Goal: Task Accomplishment & Management: Use online tool/utility

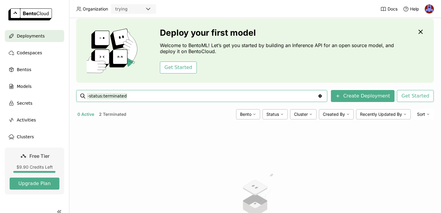
scroll to position [21, 0]
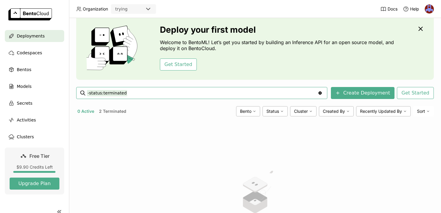
click at [324, 96] on div "Clear value" at bounding box center [320, 92] width 7 height 11
click at [323, 95] on icon "Clear value" at bounding box center [320, 93] width 5 height 5
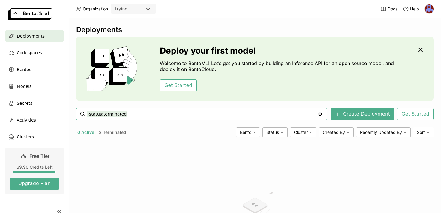
click at [322, 115] on icon "Clear value" at bounding box center [320, 114] width 3 height 3
type input "-"
type input "status:terminating"
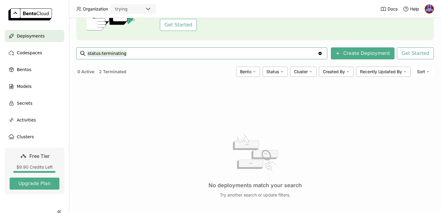
scroll to position [48, 0]
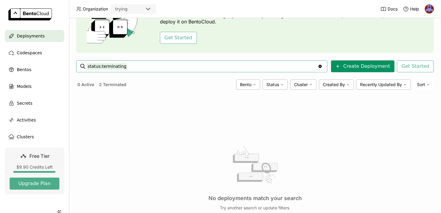
click at [365, 68] on button "Create Deployment" at bounding box center [363, 66] width 64 height 12
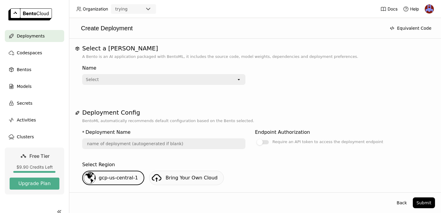
click at [207, 79] on div "Select" at bounding box center [160, 80] width 154 height 10
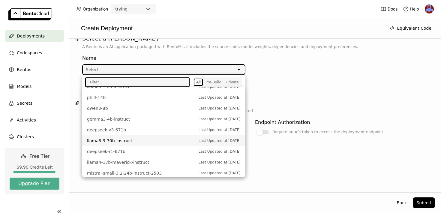
scroll to position [164, 0]
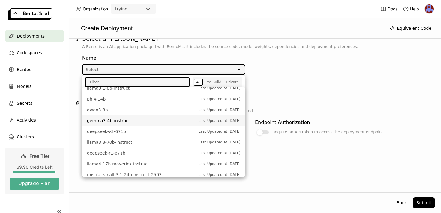
click at [156, 122] on span "gemma3-4b-instruct" at bounding box center [141, 121] width 109 height 6
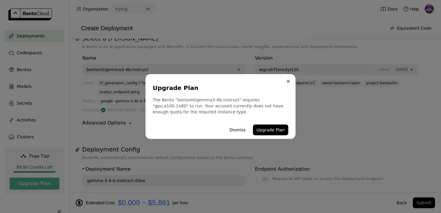
click at [289, 83] on icon "Close" at bounding box center [288, 81] width 3 height 3
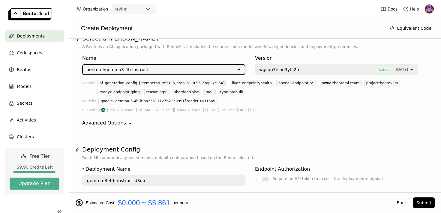
click at [240, 72] on div "open" at bounding box center [241, 70] width 8 height 10
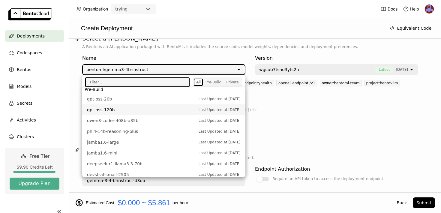
scroll to position [24, 0]
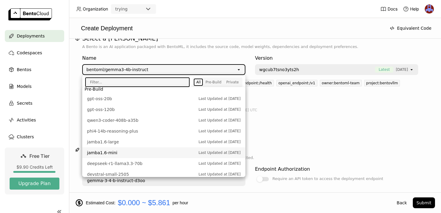
click at [140, 151] on span "jamba1.6-mini" at bounding box center [141, 153] width 109 height 6
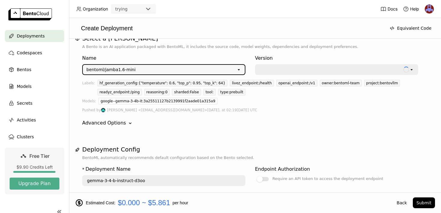
type input "jamba-1-6-mini-dxds"
click at [281, 72] on div at bounding box center [330, 70] width 143 height 6
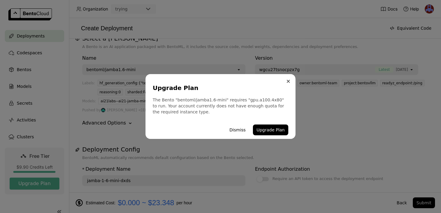
click at [288, 78] on button "Close" at bounding box center [288, 81] width 7 height 7
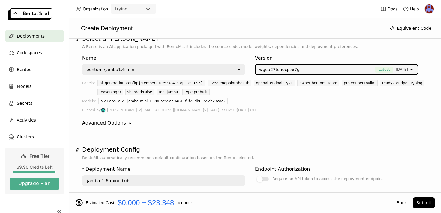
scroll to position [0, 0]
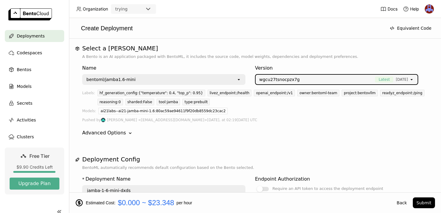
click at [122, 136] on div "Advanced Options" at bounding box center [104, 132] width 44 height 7
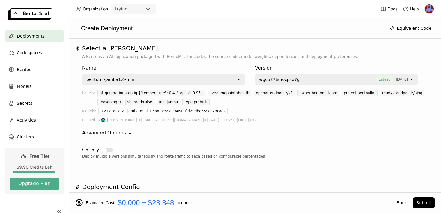
click at [122, 135] on div "Advanced Options" at bounding box center [104, 132] width 44 height 7
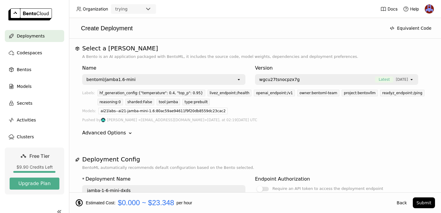
click at [84, 66] on div "Name" at bounding box center [163, 68] width 163 height 7
click at [152, 67] on div "Name" at bounding box center [163, 68] width 163 height 7
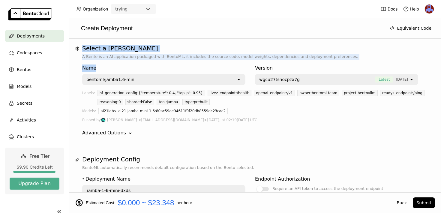
drag, startPoint x: 85, startPoint y: 44, endPoint x: 188, endPoint y: 77, distance: 107.5
click at [186, 75] on div "Select a Bento A Bento is an AI application packaged with BentoML, it includes …" at bounding box center [255, 93] width 360 height 97
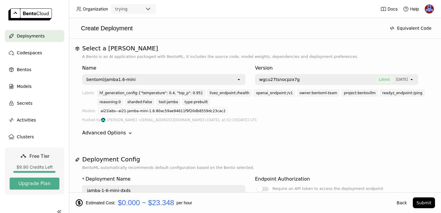
click at [181, 57] on p "A Bento is an AI application packaged with BentoML, it includes the source code…" at bounding box center [255, 57] width 346 height 6
click at [92, 68] on div "Name" at bounding box center [163, 68] width 163 height 7
drag, startPoint x: 84, startPoint y: 68, endPoint x: 115, endPoint y: 68, distance: 30.9
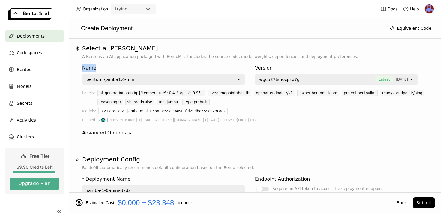
click at [115, 68] on div "Select a Bento A Bento is an AI application packaged with BentoML, it includes …" at bounding box center [255, 93] width 360 height 97
click at [115, 68] on div "Name" at bounding box center [163, 68] width 163 height 7
click at [268, 69] on div "Version" at bounding box center [336, 68] width 163 height 7
click at [273, 62] on div "Version wgcu27tsnocpzx7g Latest [DATE] open" at bounding box center [336, 73] width 163 height 23
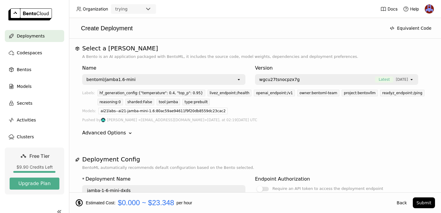
click at [413, 81] on icon "open" at bounding box center [411, 79] width 5 height 5
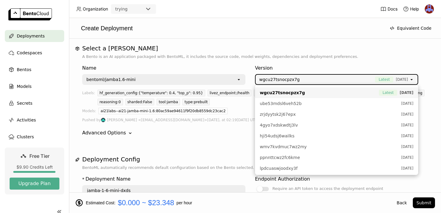
click at [413, 81] on icon "open" at bounding box center [411, 79] width 5 height 5
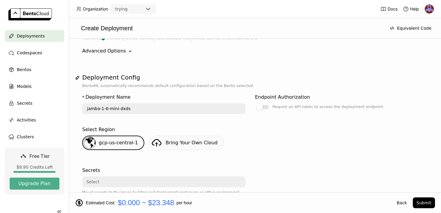
scroll to position [104, 0]
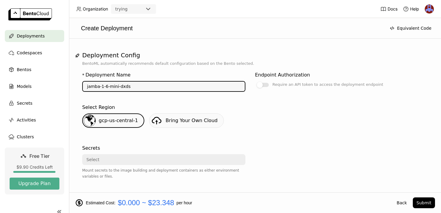
drag, startPoint x: 134, startPoint y: 86, endPoint x: 86, endPoint y: 89, distance: 48.1
click at [86, 89] on input "jamba-1-6-mini-dxds" at bounding box center [164, 87] width 162 height 10
click at [139, 88] on input "jamba-1-6-mini-dxds" at bounding box center [164, 87] width 162 height 10
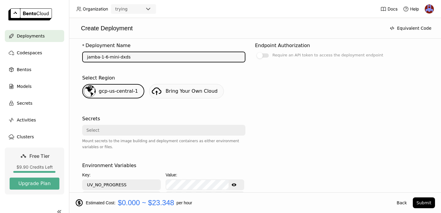
scroll to position [141, 0]
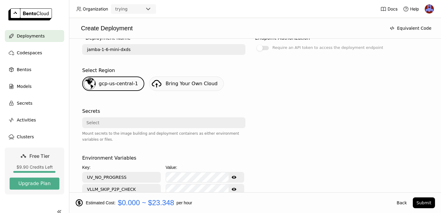
click at [139, 126] on div "Select" at bounding box center [162, 123] width 158 height 10
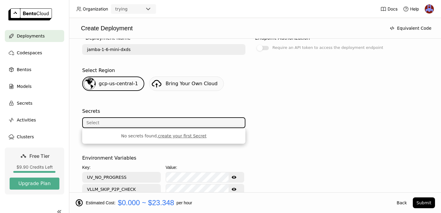
click at [185, 137] on link "create your first Secret" at bounding box center [182, 136] width 48 height 5
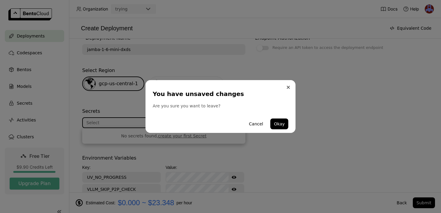
click at [288, 89] on icon "Close" at bounding box center [288, 87] width 3 height 3
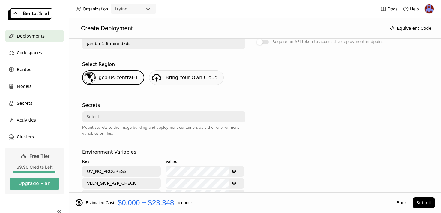
scroll to position [149, 0]
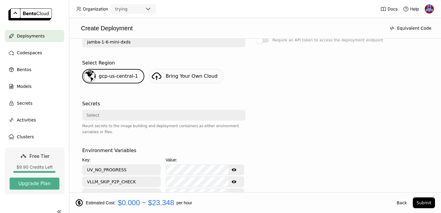
click at [106, 117] on div "Select" at bounding box center [162, 115] width 158 height 10
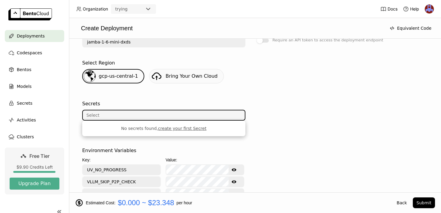
click at [180, 127] on link "create your first Secret" at bounding box center [182, 128] width 48 height 5
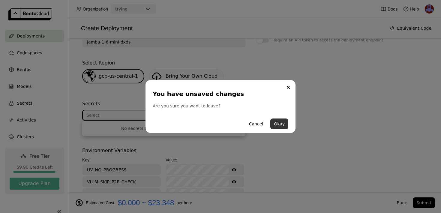
click at [280, 122] on button "Okay" at bounding box center [279, 124] width 18 height 11
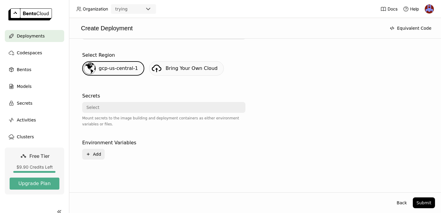
scroll to position [112, 0]
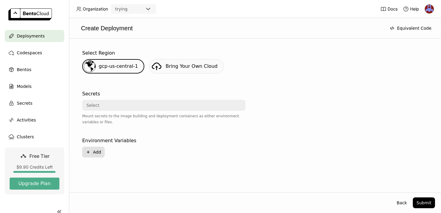
click at [89, 150] on icon "Plus" at bounding box center [88, 152] width 5 height 5
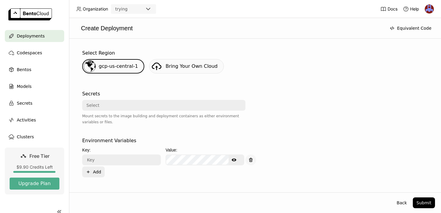
click at [251, 163] on button "button" at bounding box center [251, 160] width 11 height 11
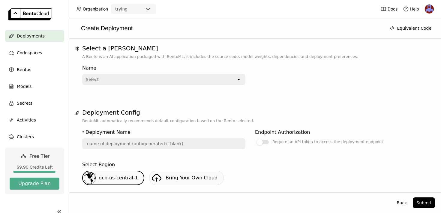
scroll to position [17, 0]
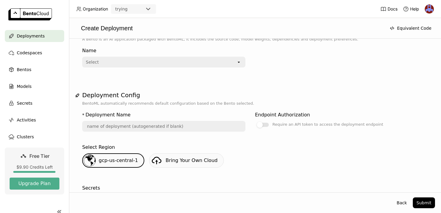
click at [140, 65] on div "Select" at bounding box center [160, 62] width 154 height 10
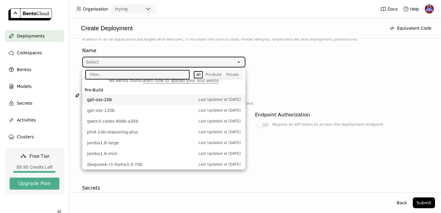
scroll to position [0, 0]
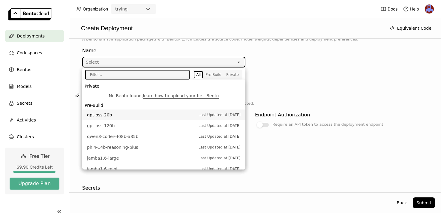
click at [171, 92] on li "No [PERSON_NAME] found, learn how to upload your first Bento" at bounding box center [163, 95] width 163 height 11
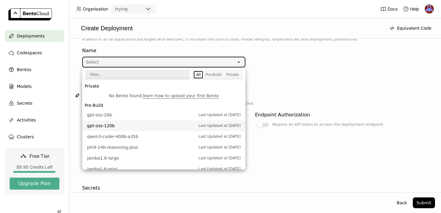
scroll to position [4, 0]
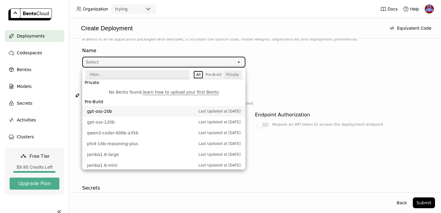
click at [236, 74] on div "Private" at bounding box center [232, 74] width 13 height 5
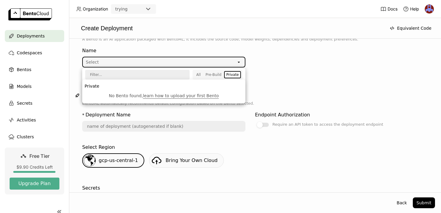
scroll to position [0, 0]
click at [217, 76] on div "Pre-Build" at bounding box center [214, 74] width 16 height 5
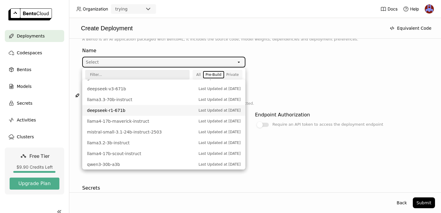
scroll to position [193, 0]
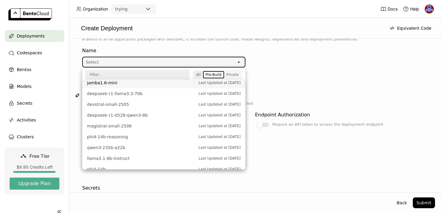
click at [201, 74] on button "All" at bounding box center [198, 74] width 9 height 7
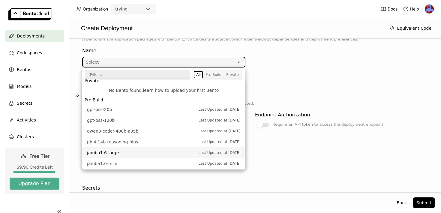
scroll to position [0, 0]
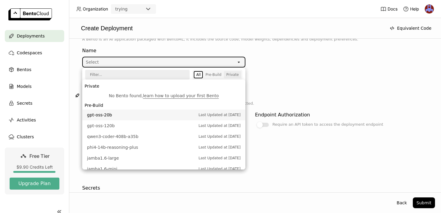
click at [228, 73] on div "Private" at bounding box center [232, 74] width 13 height 5
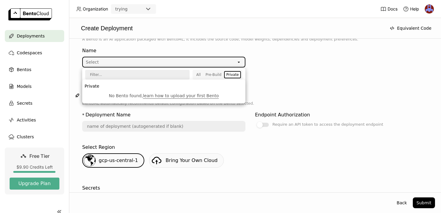
click at [259, 62] on div "Name Select open" at bounding box center [250, 56] width 336 height 23
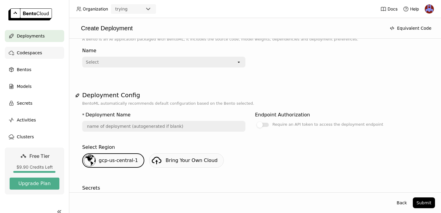
click at [31, 57] on div "Codespaces" at bounding box center [34, 53] width 59 height 12
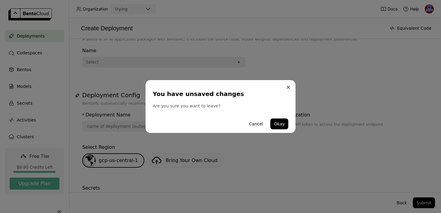
click at [288, 88] on icon "Close" at bounding box center [288, 87] width 3 height 3
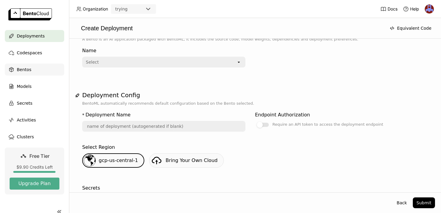
click at [22, 72] on span "Bentos" at bounding box center [24, 69] width 14 height 7
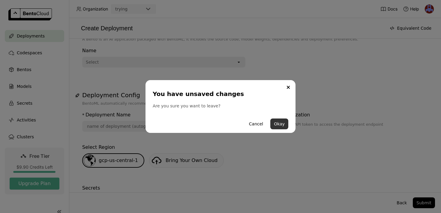
click at [281, 122] on button "Okay" at bounding box center [279, 124] width 18 height 11
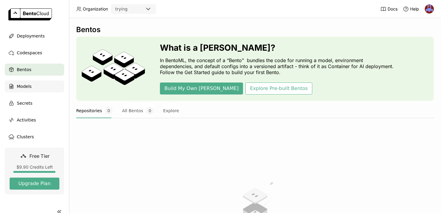
click at [29, 89] on span "Models" at bounding box center [24, 86] width 15 height 7
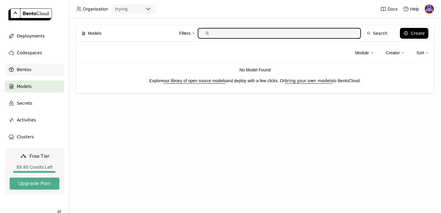
click at [39, 73] on div "Bentos" at bounding box center [34, 70] width 59 height 12
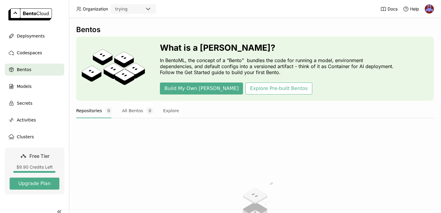
click at [149, 14] on header "Organization trying Docs Help" at bounding box center [220, 9] width 441 height 18
click at [149, 6] on icon at bounding box center [148, 8] width 7 height 7
click at [186, 20] on div "Bentos What is a [DEMOGRAPHIC_DATA]? In BentoML, the concept of a “Bento” bundl…" at bounding box center [255, 115] width 372 height 195
click at [39, 97] on ul "Deployments Codespaces Bentos Models Secrets Activities Clusters" at bounding box center [34, 86] width 69 height 113
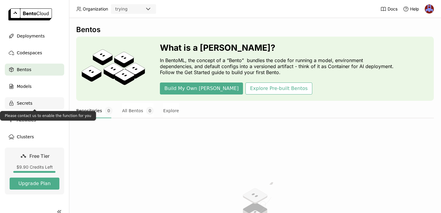
click at [38, 98] on div "Secrets" at bounding box center [34, 103] width 59 height 12
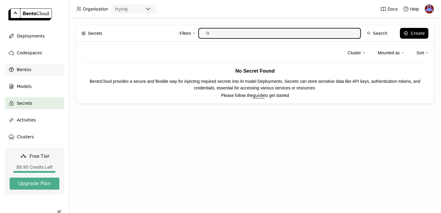
click at [30, 67] on span "Bentos" at bounding box center [24, 69] width 14 height 7
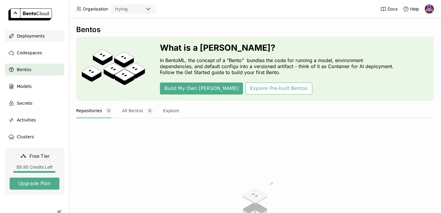
click at [34, 35] on span "Deployments" at bounding box center [31, 35] width 28 height 7
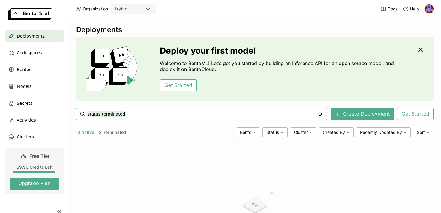
type input "status:terminated"
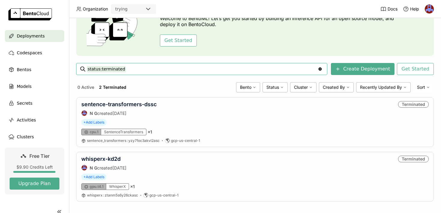
scroll to position [50, 0]
